Goal: Transaction & Acquisition: Subscribe to service/newsletter

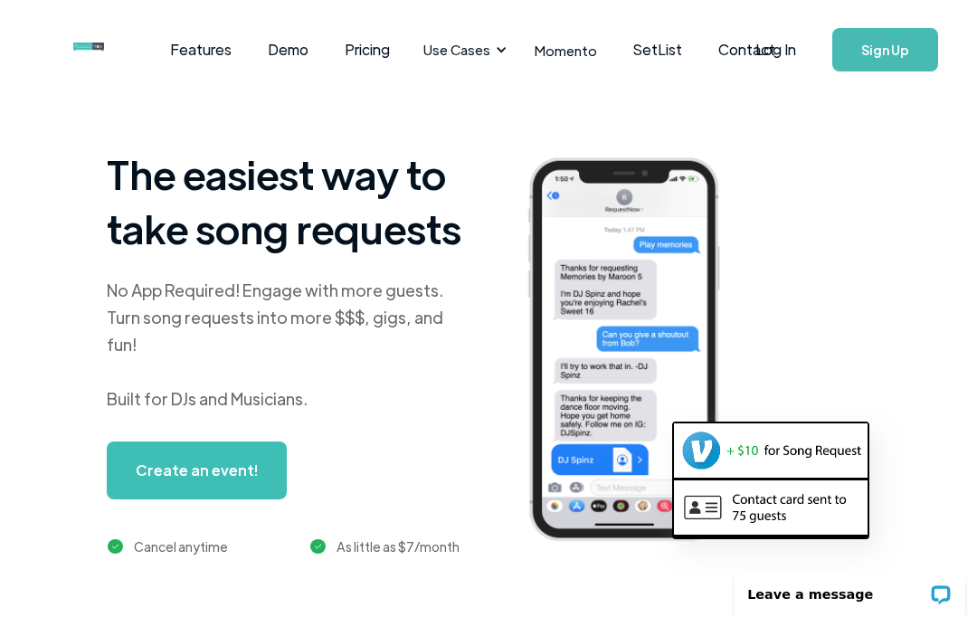
click at [876, 69] on link "Sign Up" at bounding box center [885, 49] width 106 height 43
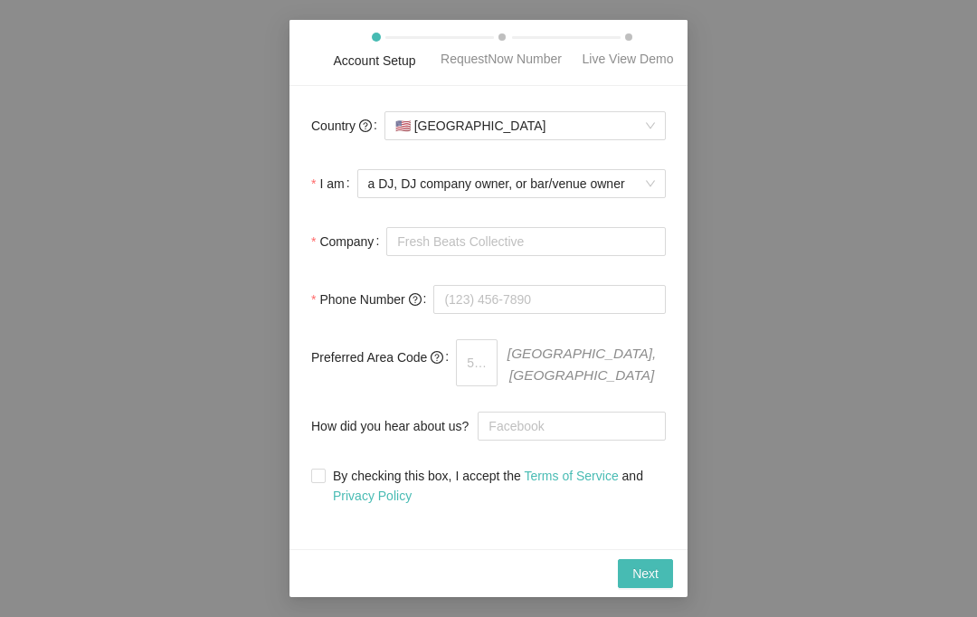
click at [622, 171] on form "Country 🇺🇸 United States I am a DJ, DJ company owner, or bar/venue owner Compan…" at bounding box center [488, 307] width 355 height 398
click at [637, 197] on span "a DJ, DJ company owner, or bar/venue owner" at bounding box center [511, 183] width 287 height 27
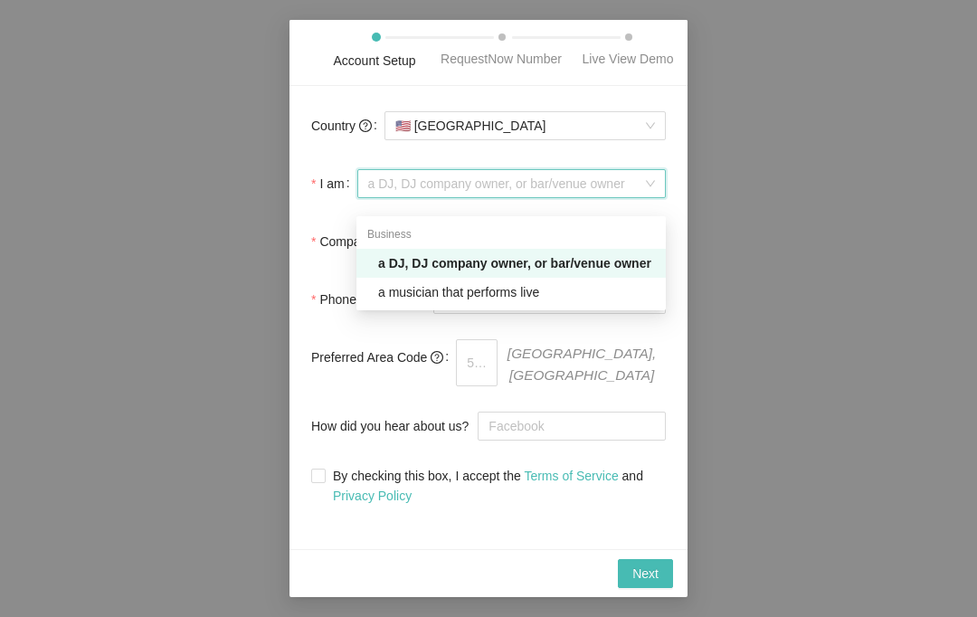
click at [625, 176] on form "Country 🇺🇸 United States I am a DJ, DJ company owner, or bar/venue owner Compan…" at bounding box center [488, 307] width 355 height 398
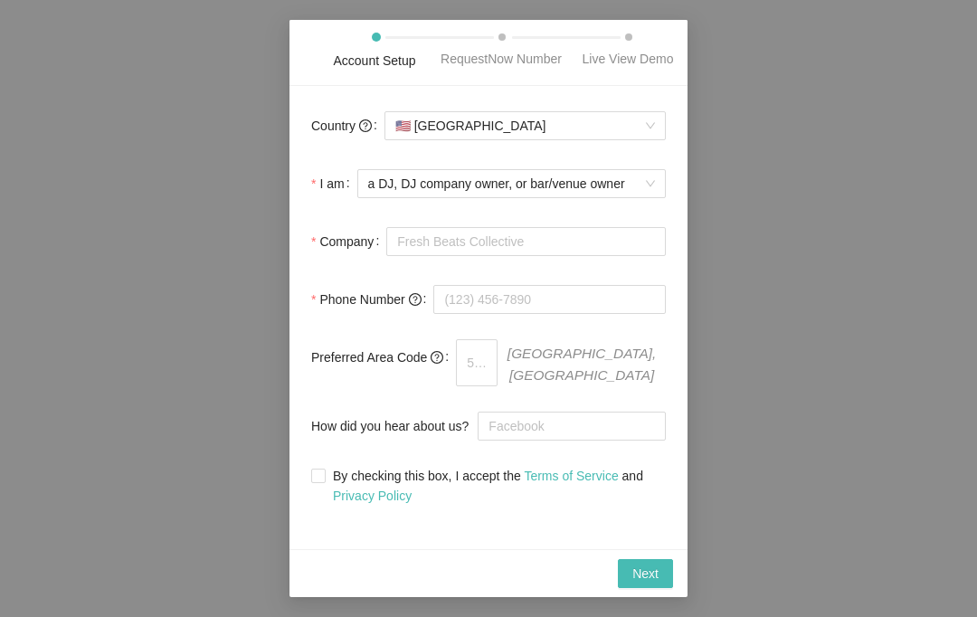
click at [628, 132] on span "🇺🇸 United States" at bounding box center [525, 125] width 260 height 27
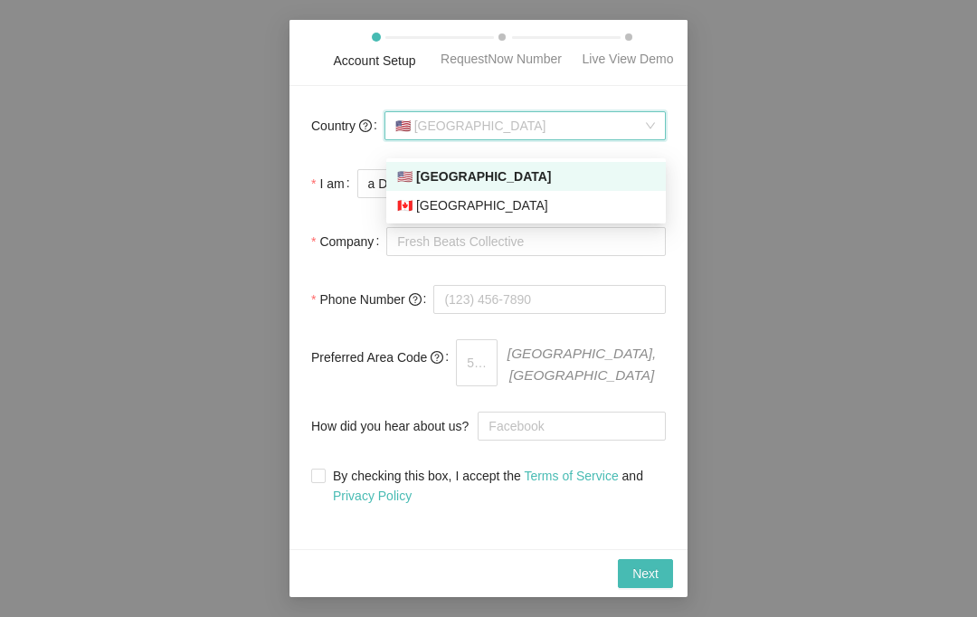
click at [638, 128] on span "🇺🇸 United States" at bounding box center [525, 125] width 260 height 27
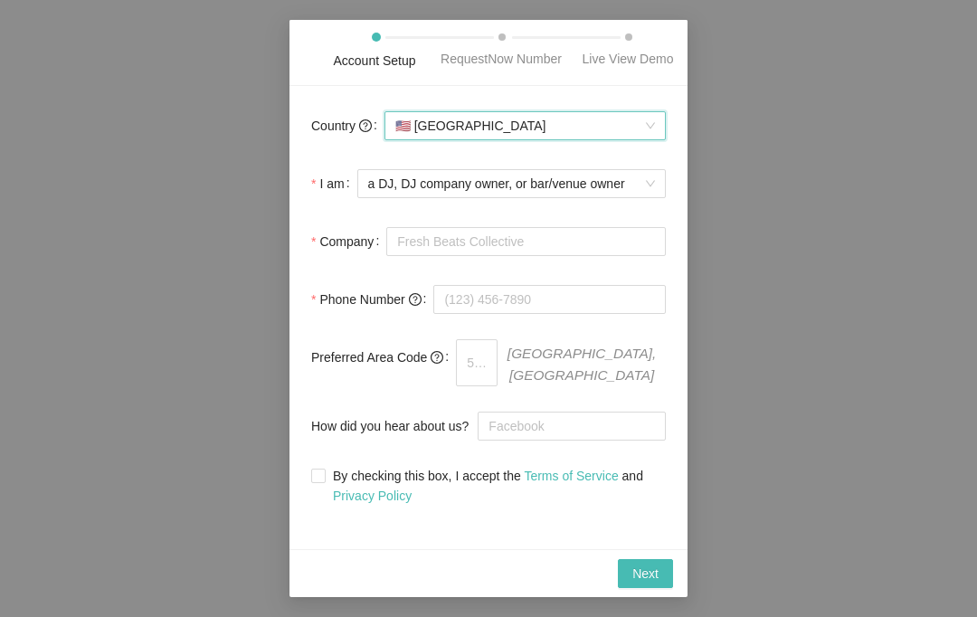
click at [655, 119] on div "Country US 🇺🇸 United States I am a DJ, DJ company owner, or bar/venue owner Com…" at bounding box center [488, 317] width 398 height 463
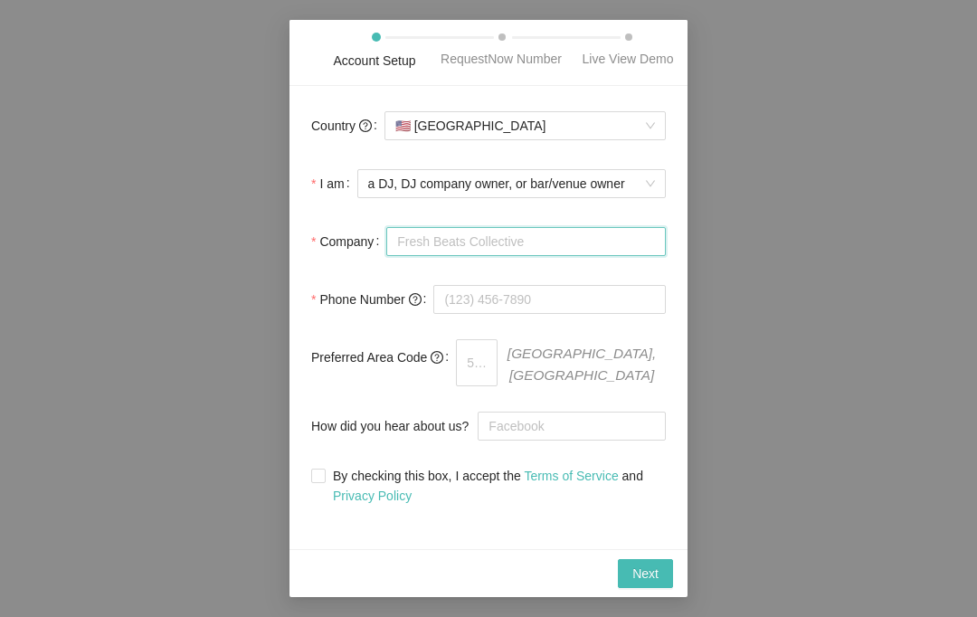
click at [584, 251] on input "Company" at bounding box center [525, 241] width 279 height 29
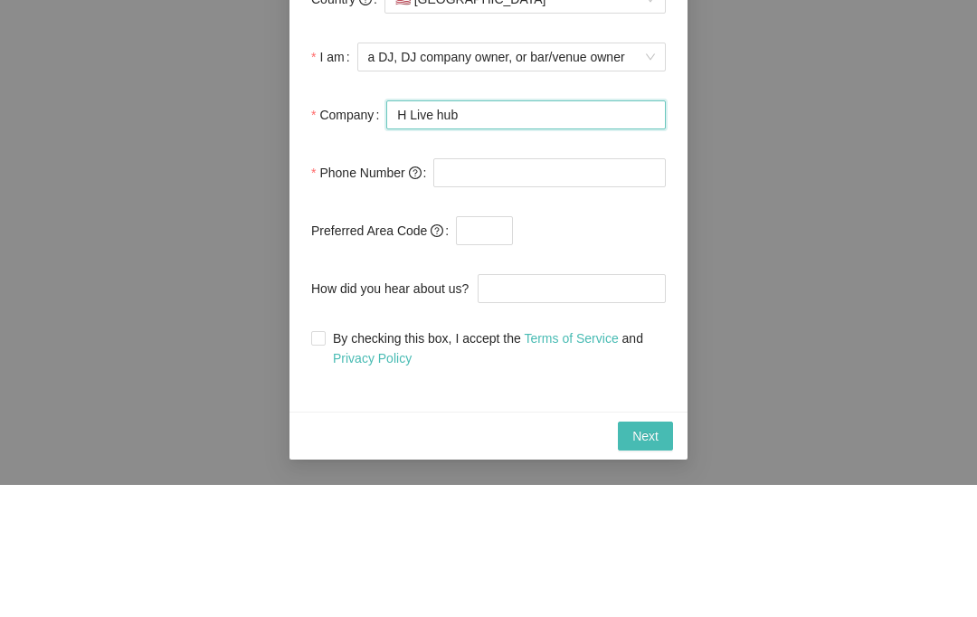
type input "H Live hub"
click at [567, 290] on input "tel" at bounding box center [549, 304] width 232 height 29
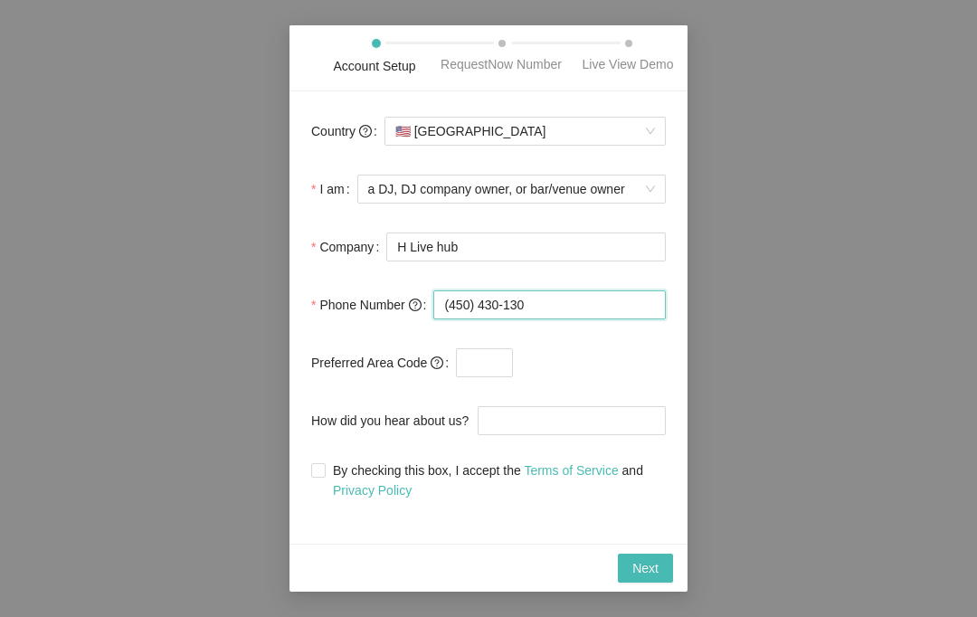
click at [448, 312] on input "(450) 430-130" at bounding box center [549, 304] width 232 height 29
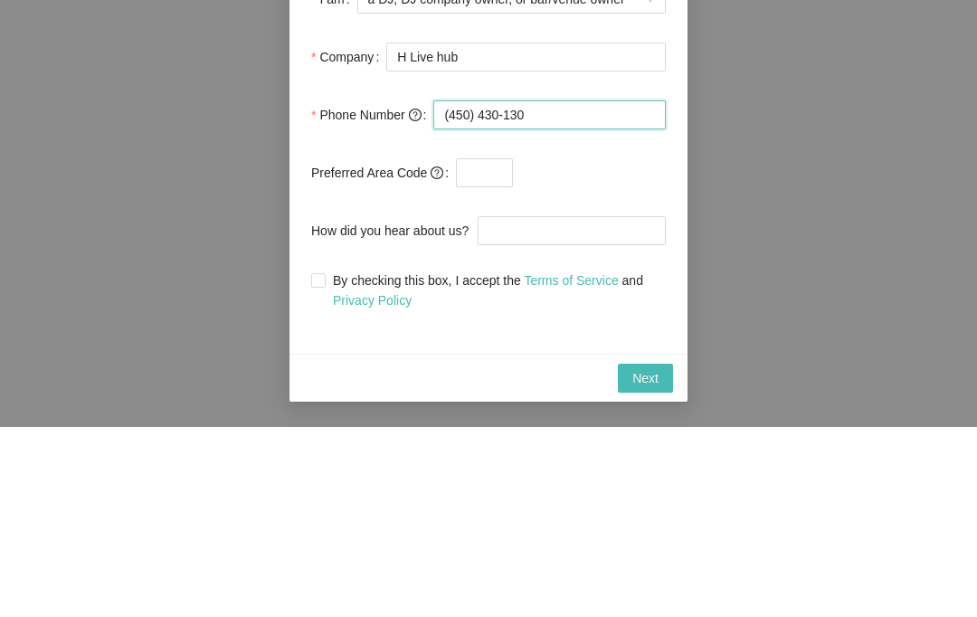
type input "0450430130"
click at [410, 113] on form "Country 🇺🇸 United States I am a DJ, DJ company owner, or bar/venue owner Compan…" at bounding box center [488, 306] width 355 height 387
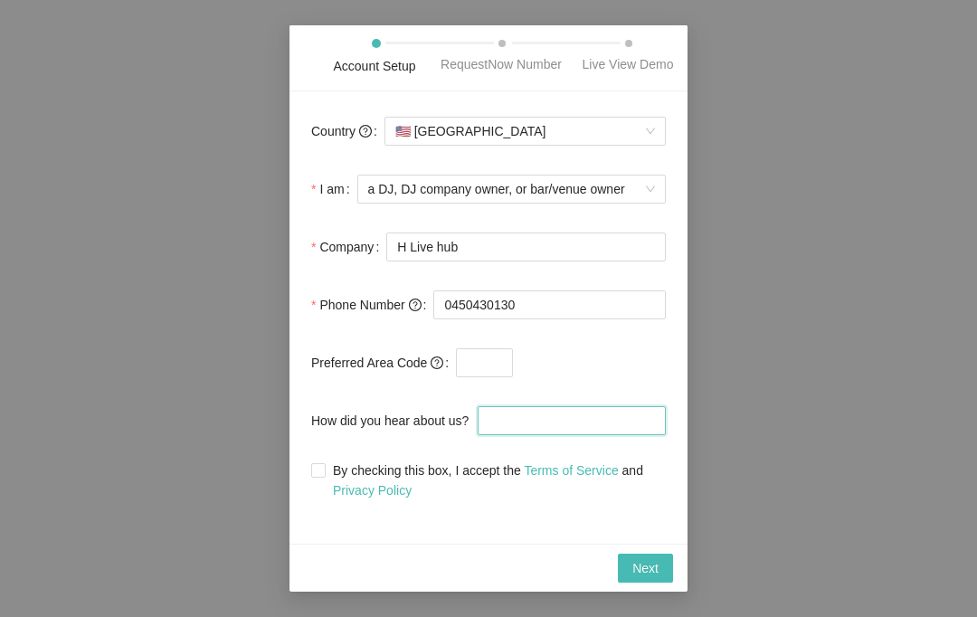
click at [602, 425] on input "How did you hear about us?" at bounding box center [572, 420] width 188 height 29
click at [317, 476] on input "By checking this box, I accept the Terms of Service and Privacy Policy" at bounding box center [317, 469] width 13 height 13
checkbox input "true"
click at [645, 572] on span "Next" at bounding box center [645, 568] width 26 height 20
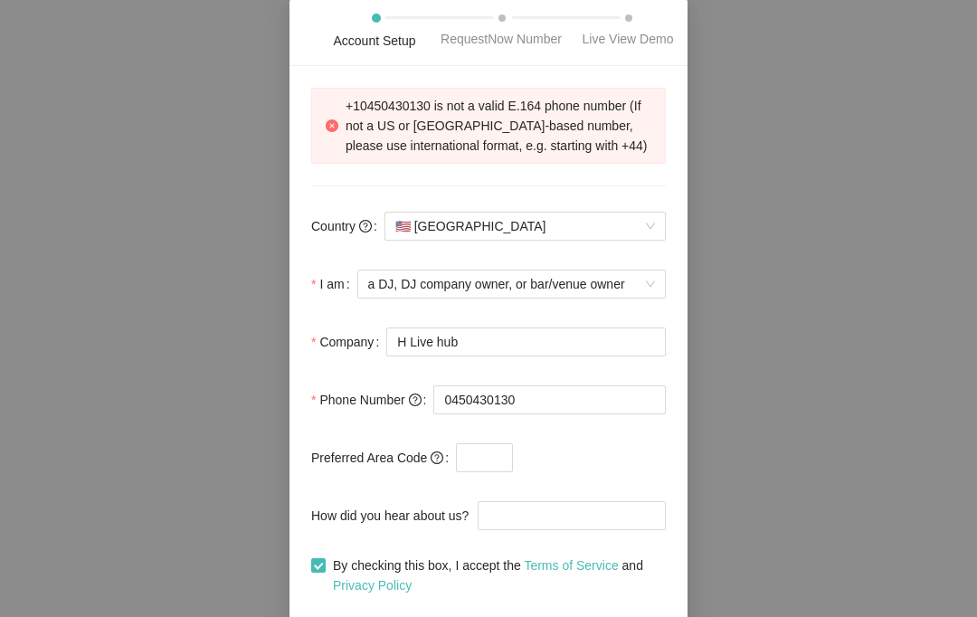
click at [430, 240] on span "🇺🇸 United States" at bounding box center [525, 226] width 260 height 27
